Goal: Information Seeking & Learning: Learn about a topic

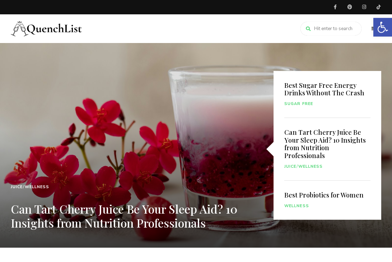
click at [326, 28] on input "search" at bounding box center [330, 29] width 61 height 14
type input "thc"
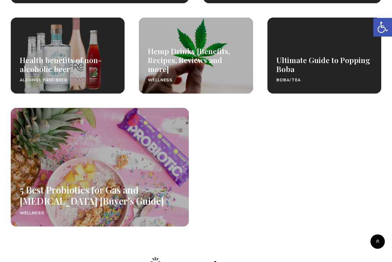
scroll to position [242, 0]
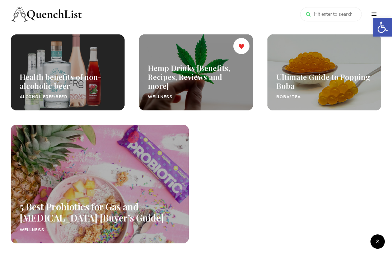
click at [210, 88] on link "Hemp Drinks [Benefits, Recipes, Reviews and more]" at bounding box center [189, 77] width 82 height 28
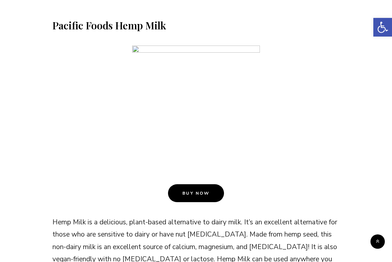
scroll to position [6619, 0]
